Goal: Find specific page/section: Find specific page/section

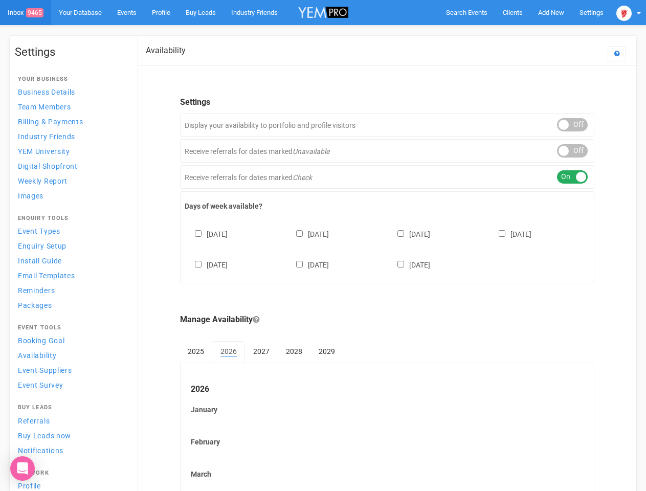
click at [323, 245] on div "[DATE] [DATE] [DATE] [DATE] [DATE] [DATE] [DATE]" at bounding box center [387, 244] width 405 height 61
click at [466, 12] on span "Search Events" at bounding box center [466, 13] width 41 height 8
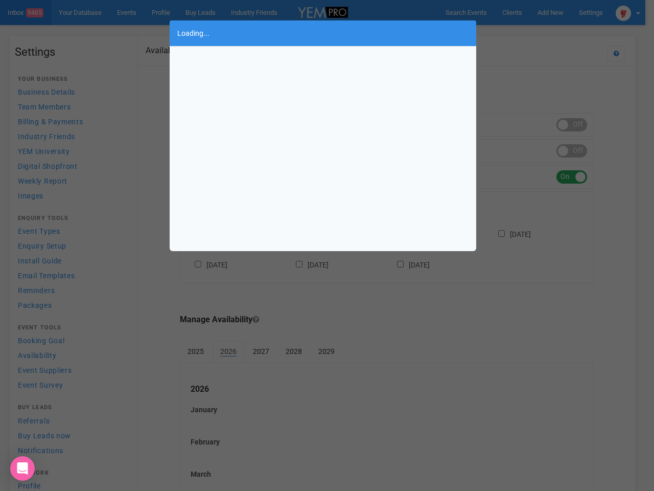
click at [527, 33] on div "Loading..." at bounding box center [327, 245] width 654 height 491
click at [628, 12] on div "Loading..." at bounding box center [327, 245] width 654 height 491
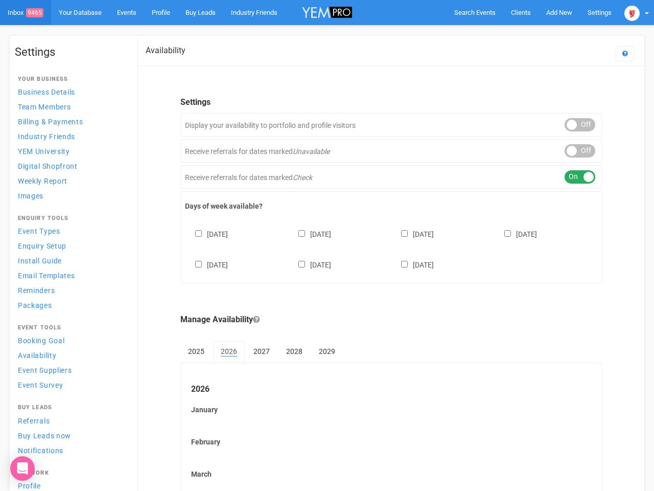
click at [572, 125] on div "ON OFF" at bounding box center [580, 124] width 31 height 13
click at [572, 151] on div "ON OFF" at bounding box center [580, 150] width 31 height 13
click at [572, 177] on div "ON OFF" at bounding box center [580, 176] width 31 height 13
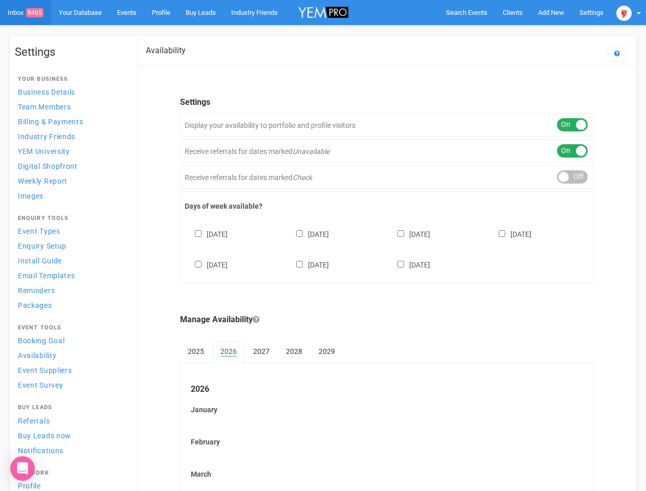
click at [387, 248] on div "[DATE] [DATE] [DATE] [DATE] [DATE] [DATE] [DATE]" at bounding box center [387, 244] width 405 height 61
